Goal: Use online tool/utility: Utilize a website feature to perform a specific function

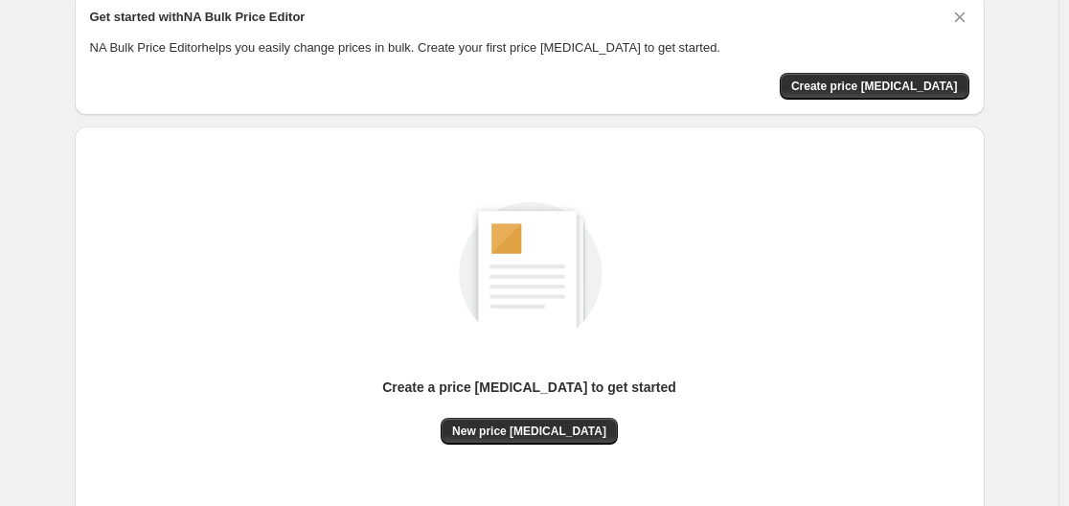
scroll to position [212, 0]
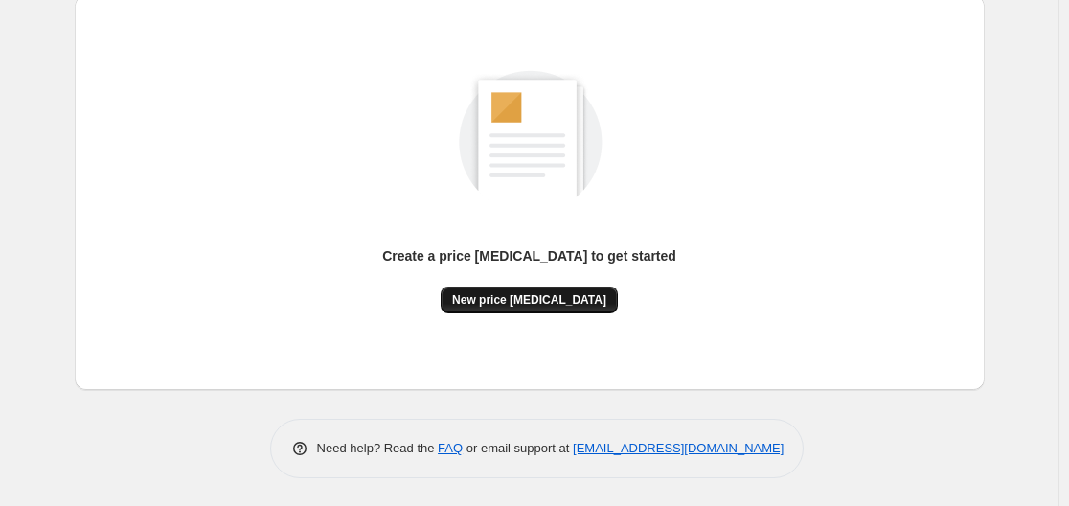
click at [552, 295] on span "New price [MEDICAL_DATA]" at bounding box center [529, 299] width 154 height 15
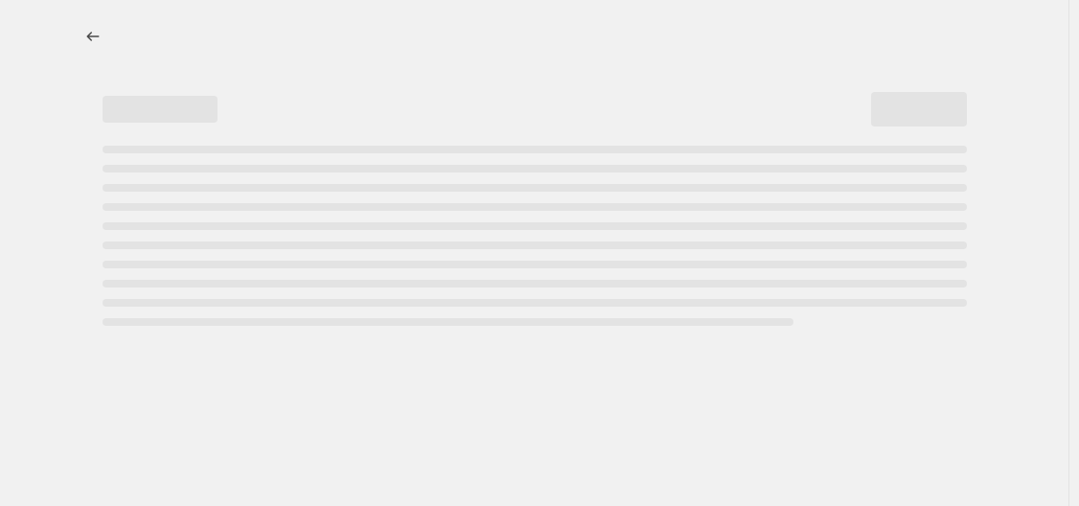
select select "percentage"
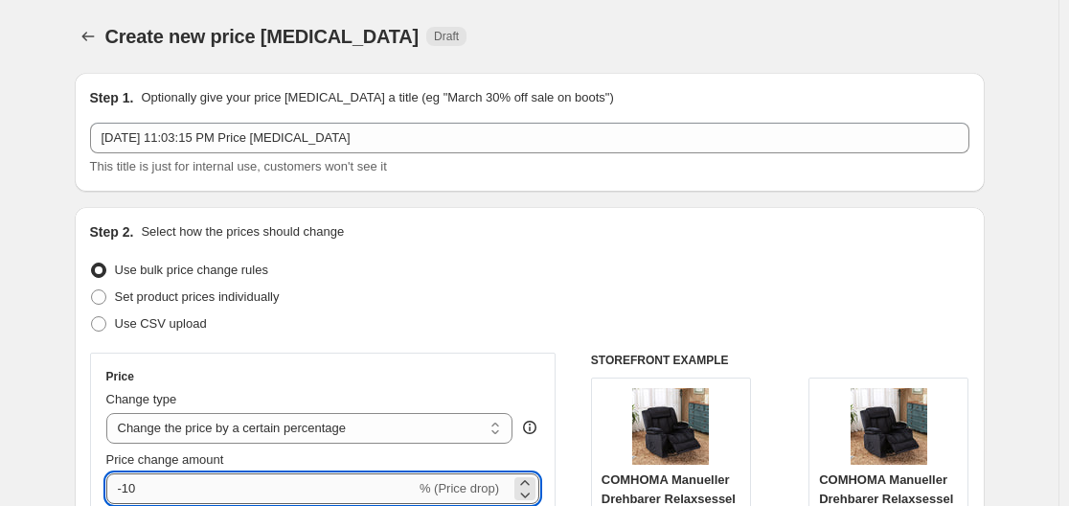
click at [212, 484] on input "-10" at bounding box center [260, 488] width 309 height 31
type input "-1"
type input "-35"
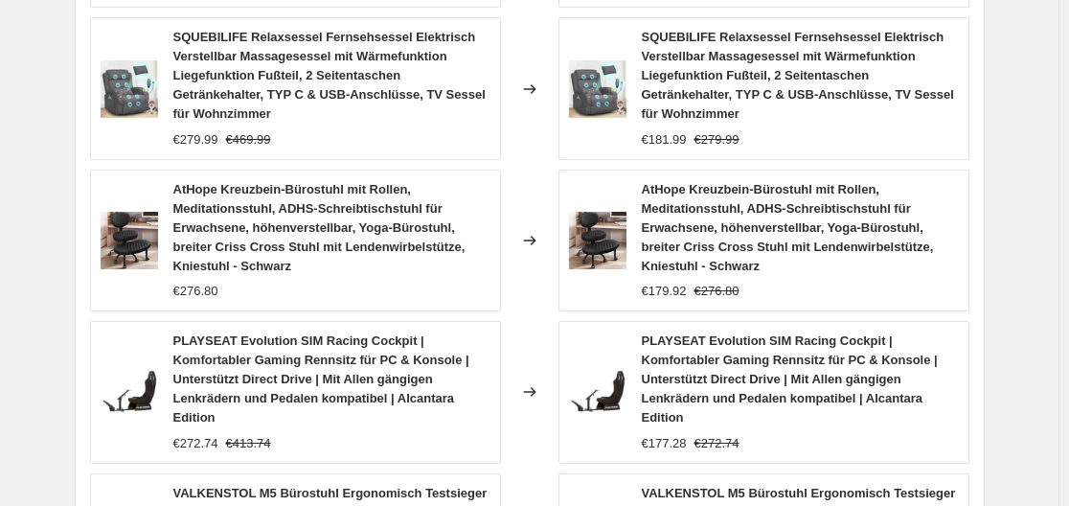
scroll to position [1671, 0]
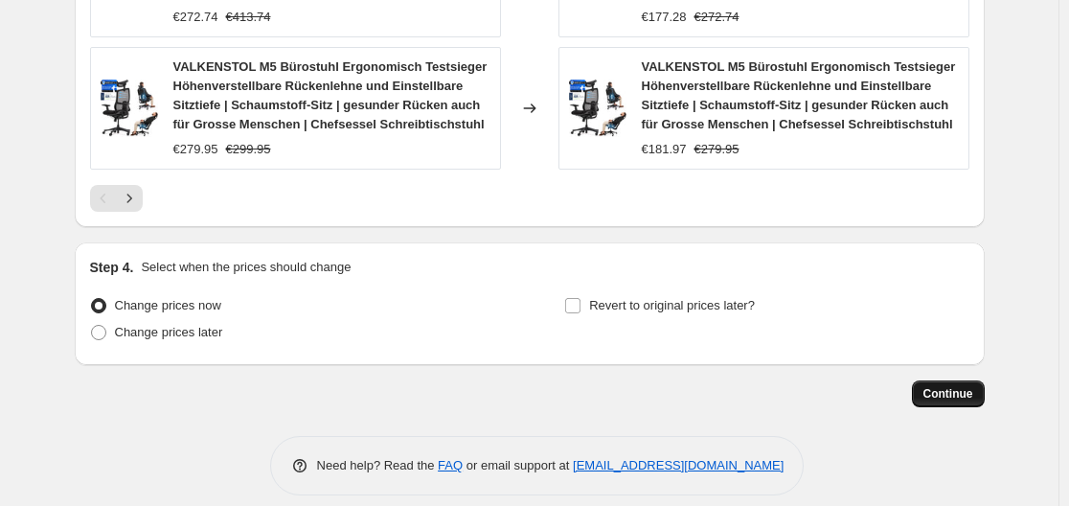
click at [985, 380] on button "Continue" at bounding box center [948, 393] width 73 height 27
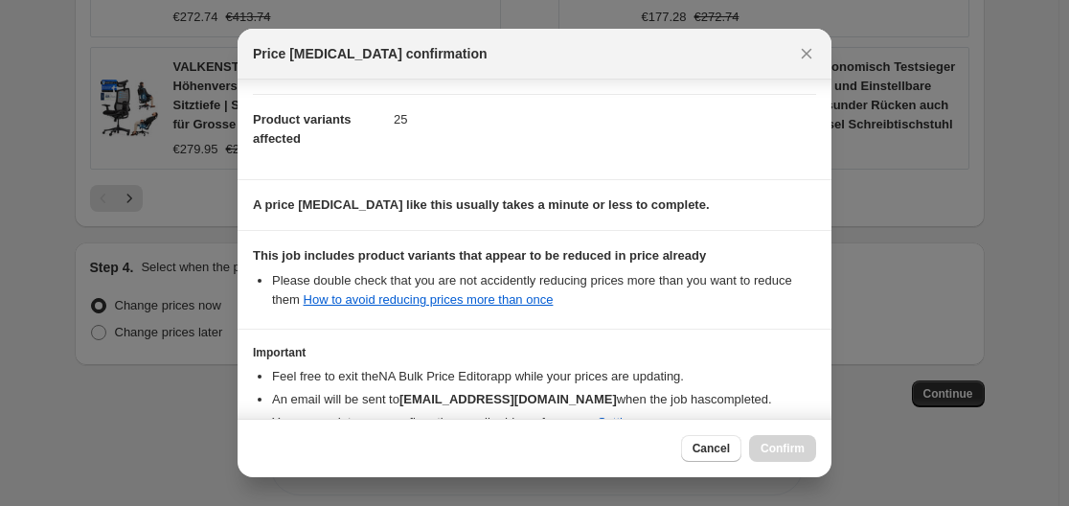
scroll to position [301, 0]
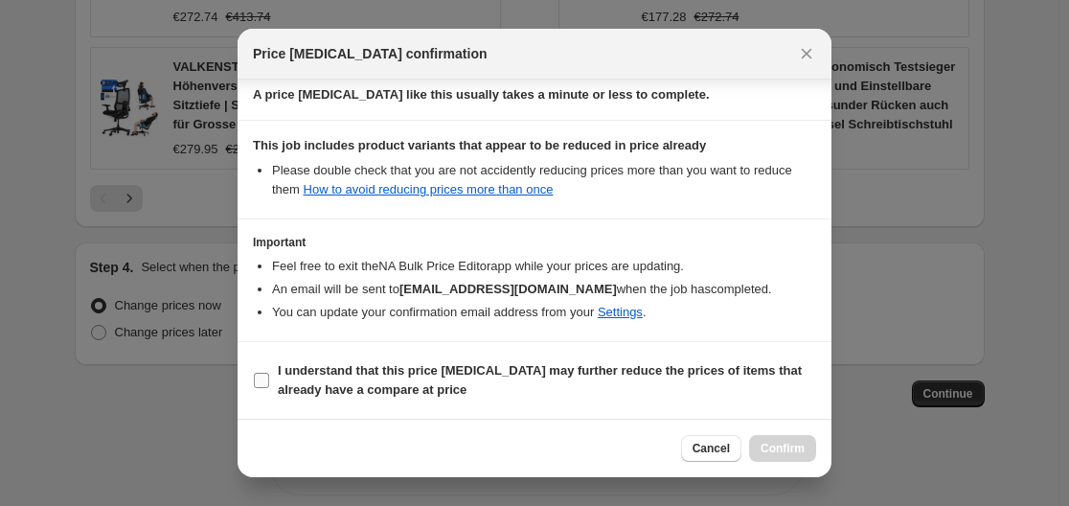
click at [379, 382] on b "I understand that this price [MEDICAL_DATA] may further reduce the prices of it…" at bounding box center [540, 380] width 524 height 34
click at [269, 382] on input "I understand that this price [MEDICAL_DATA] may further reduce the prices of it…" at bounding box center [261, 380] width 15 height 15
checkbox input "true"
click at [777, 454] on span "Confirm" at bounding box center [783, 448] width 44 height 15
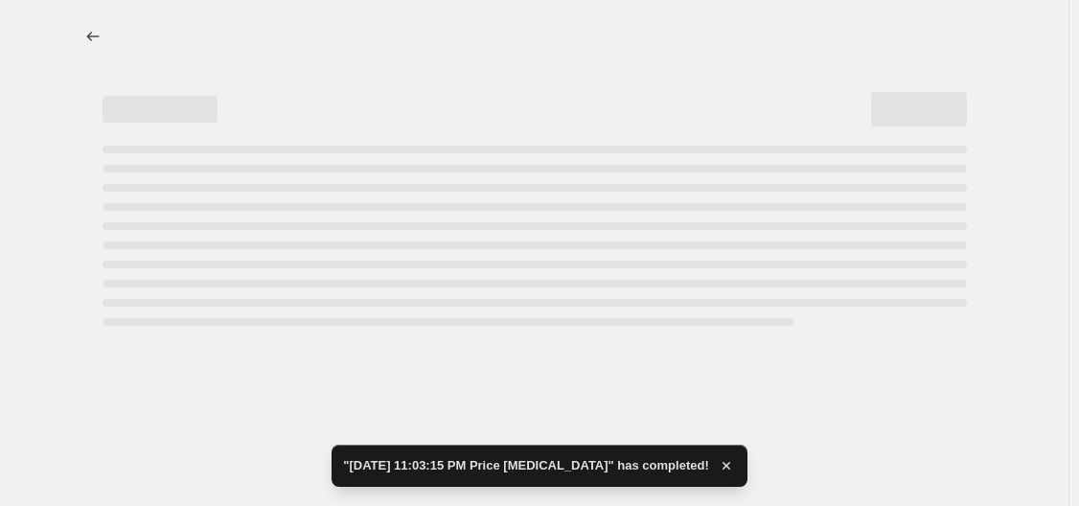
select select "percentage"
